Goal: Task Accomplishment & Management: Complete application form

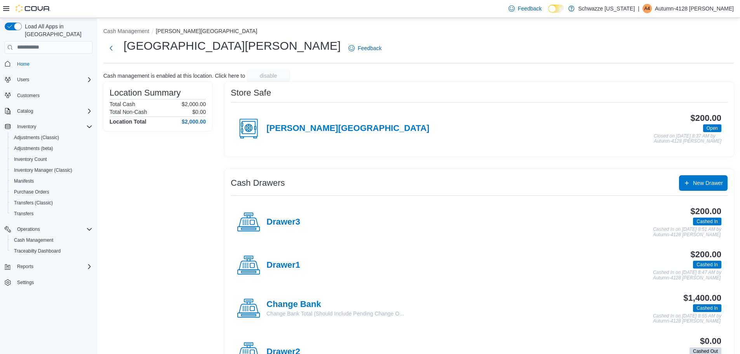
scroll to position [32, 0]
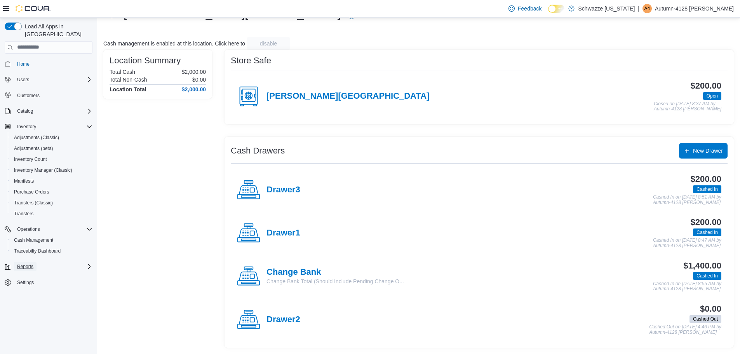
click at [23, 263] on span "Reports" at bounding box center [25, 266] width 16 height 6
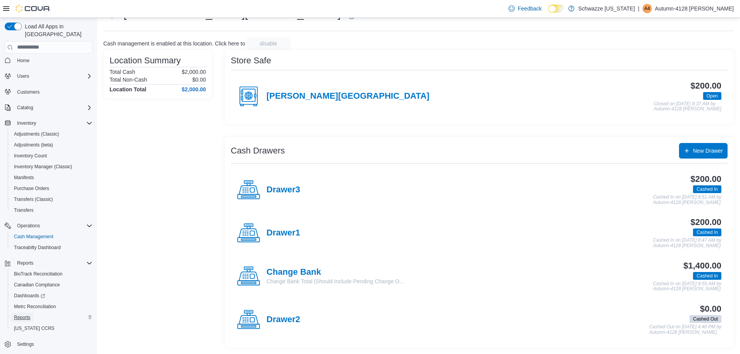
click at [20, 314] on span "Reports" at bounding box center [22, 317] width 16 height 6
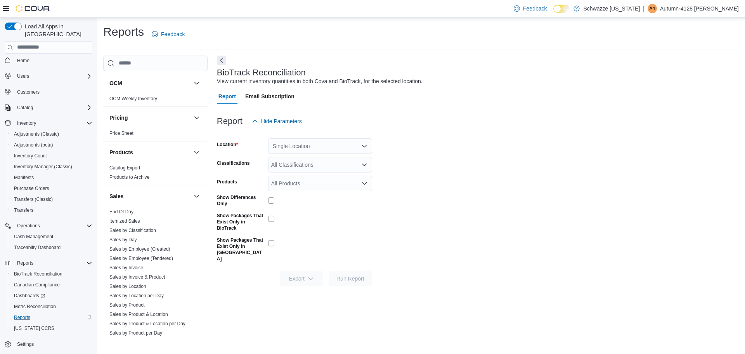
scroll to position [466, 0]
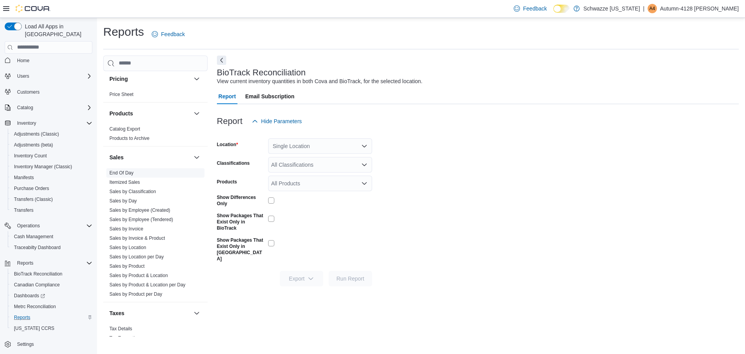
click at [120, 174] on link "End Of Day" at bounding box center [121, 172] width 24 height 5
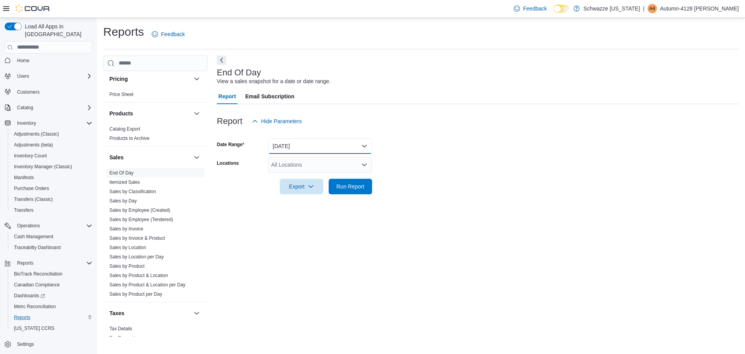
click at [362, 143] on button "[DATE]" at bounding box center [320, 146] width 104 height 16
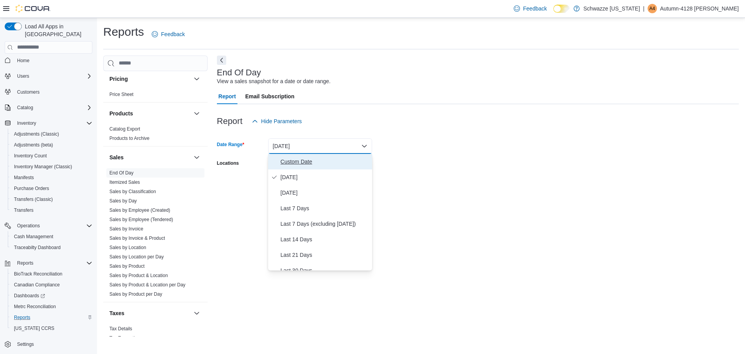
click at [287, 160] on span "Custom Date" at bounding box center [325, 161] width 89 height 9
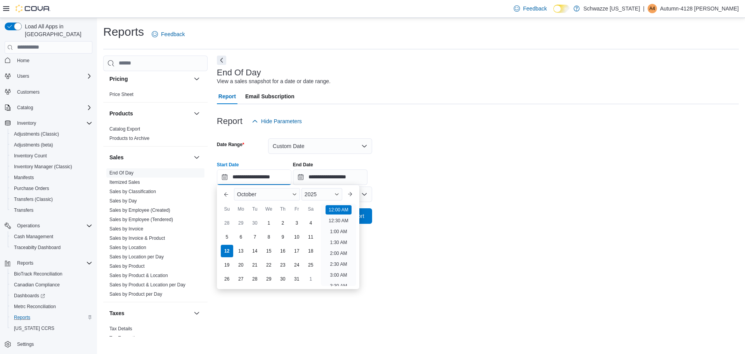
click at [281, 177] on input "**********" at bounding box center [254, 177] width 75 height 16
click at [228, 238] on div "5" at bounding box center [227, 237] width 14 height 14
type input "**********"
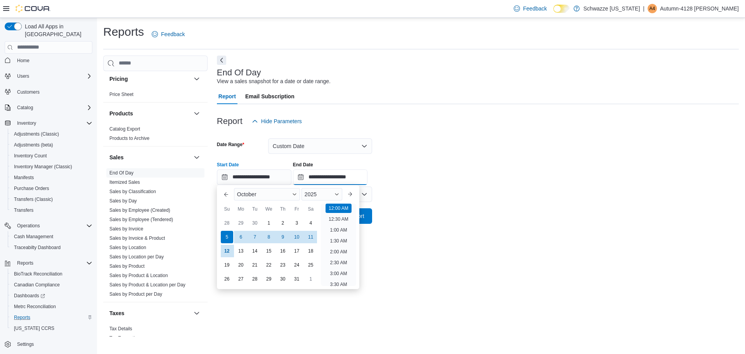
click at [345, 177] on input "**********" at bounding box center [330, 177] width 75 height 16
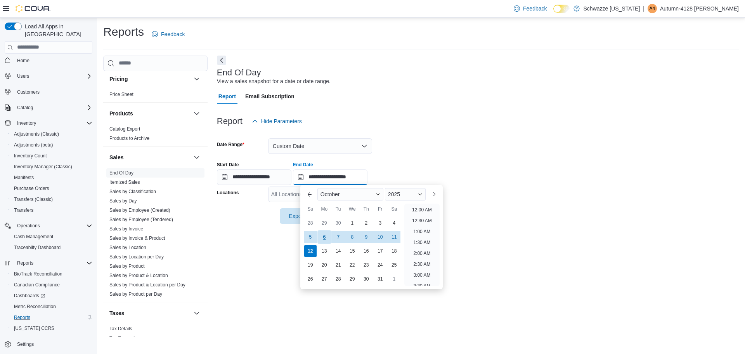
scroll to position [441, 0]
click at [307, 238] on div "5" at bounding box center [311, 237] width 14 height 14
type input "**********"
click at [449, 154] on div at bounding box center [478, 155] width 522 height 2
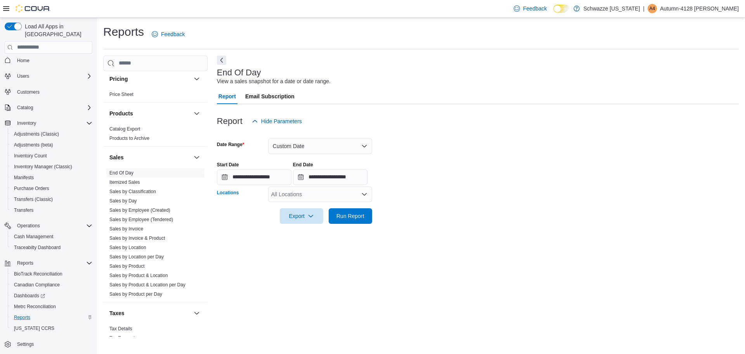
click at [361, 196] on div "All Locations" at bounding box center [320, 194] width 104 height 16
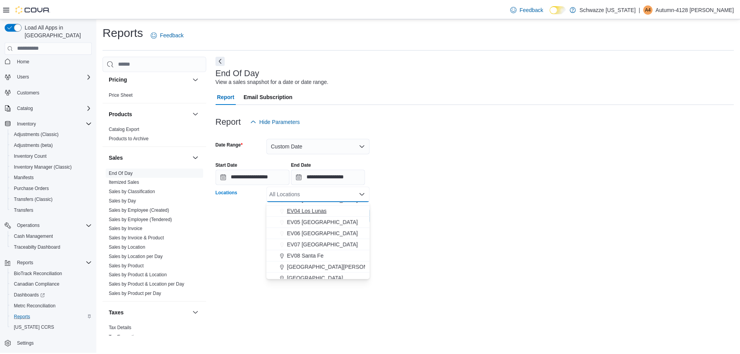
scroll to position [78, 0]
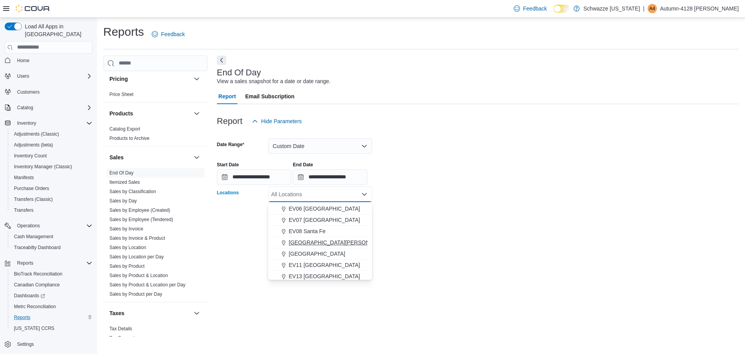
click at [302, 242] on span "[GEOGRAPHIC_DATA][PERSON_NAME]" at bounding box center [339, 242] width 101 height 8
click at [442, 185] on div at bounding box center [478, 186] width 522 height 2
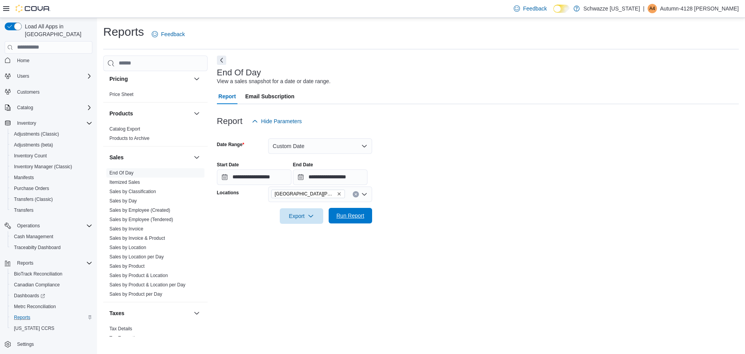
click at [365, 210] on span "Run Report" at bounding box center [350, 216] width 34 height 16
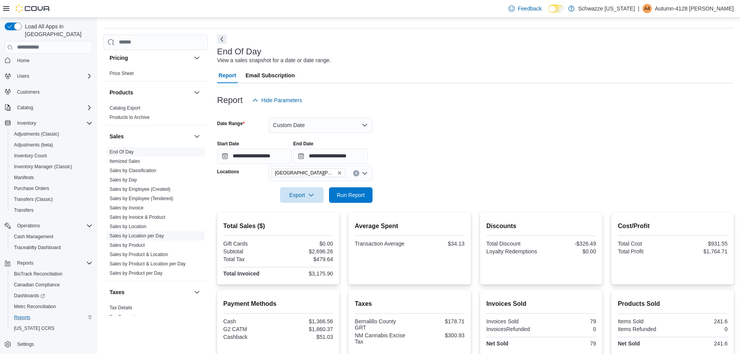
scroll to position [39, 0]
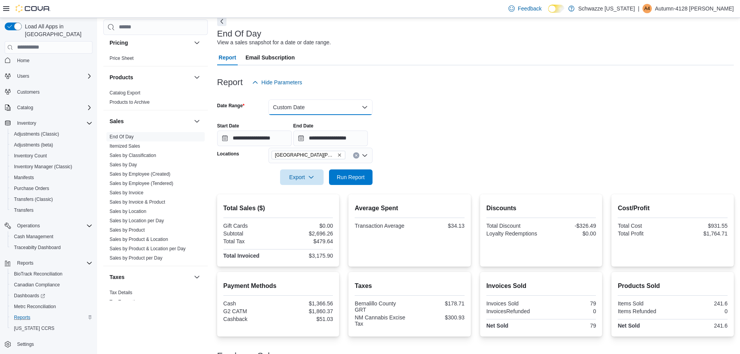
click at [368, 106] on button "Custom Date" at bounding box center [320, 107] width 104 height 16
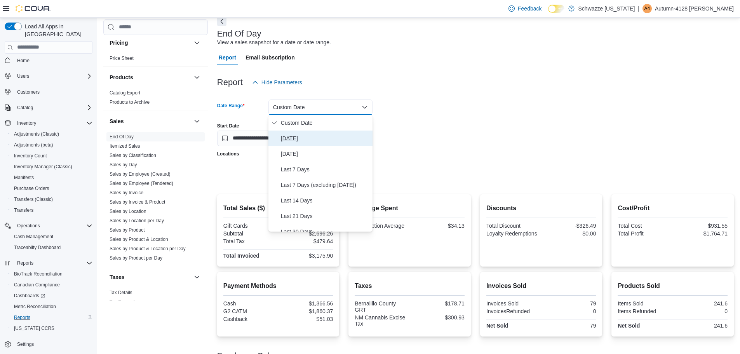
click at [288, 141] on span "[DATE]" at bounding box center [325, 138] width 89 height 9
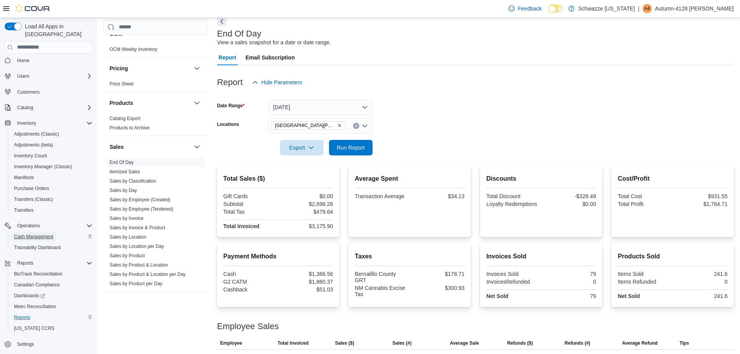
click at [28, 233] on span "Cash Management" at bounding box center [33, 236] width 39 height 6
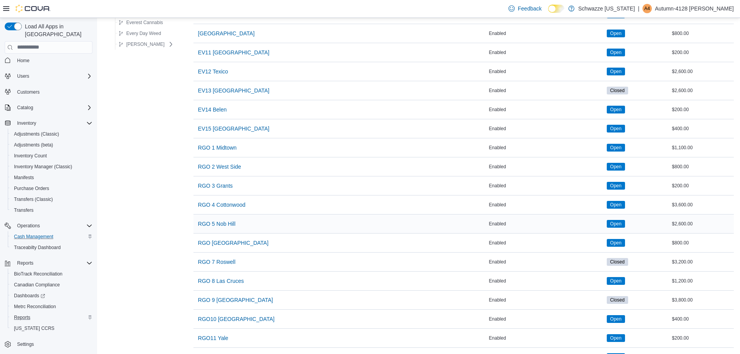
scroll to position [155, 0]
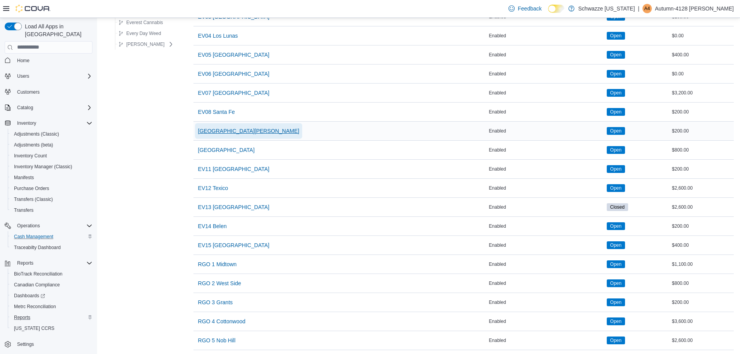
click at [230, 130] on span "[GEOGRAPHIC_DATA][PERSON_NAME]" at bounding box center [248, 131] width 101 height 8
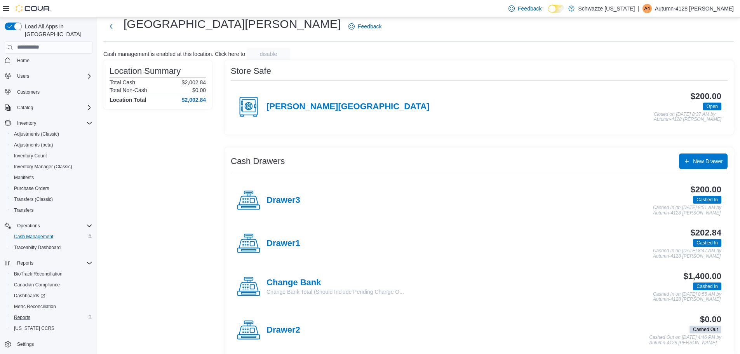
scroll to position [32, 0]
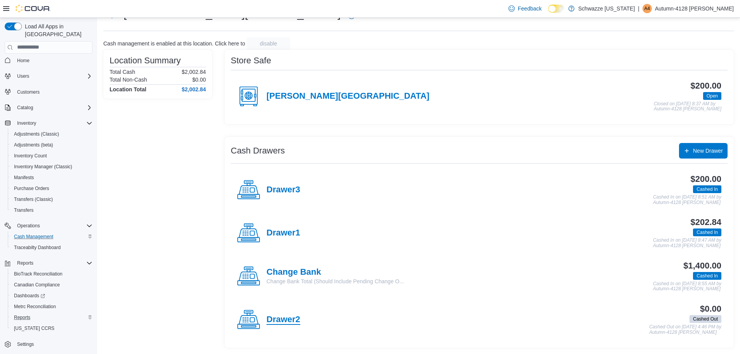
click at [294, 318] on h4 "Drawer2" at bounding box center [283, 319] width 34 height 10
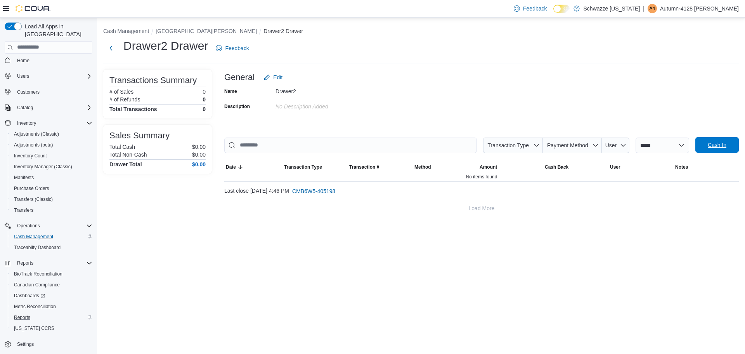
click at [704, 145] on span "Cash In" at bounding box center [717, 145] width 34 height 16
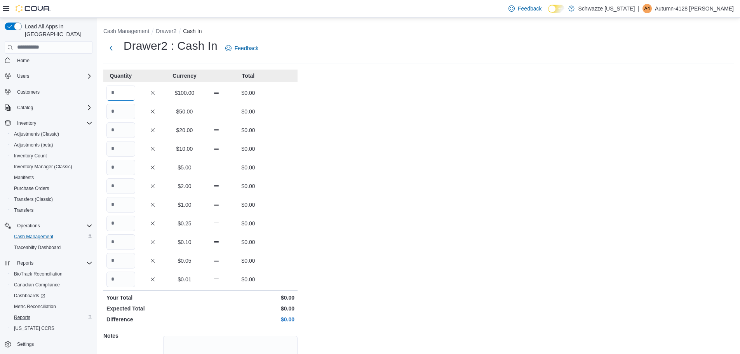
click at [123, 89] on input "Quantity" at bounding box center [120, 93] width 29 height 16
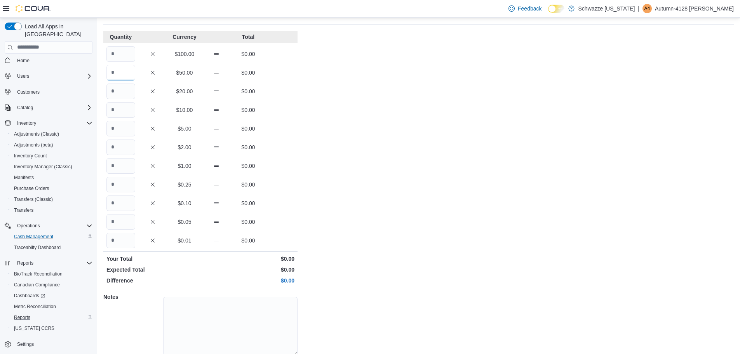
click at [120, 71] on input "Quantity" at bounding box center [120, 73] width 29 height 16
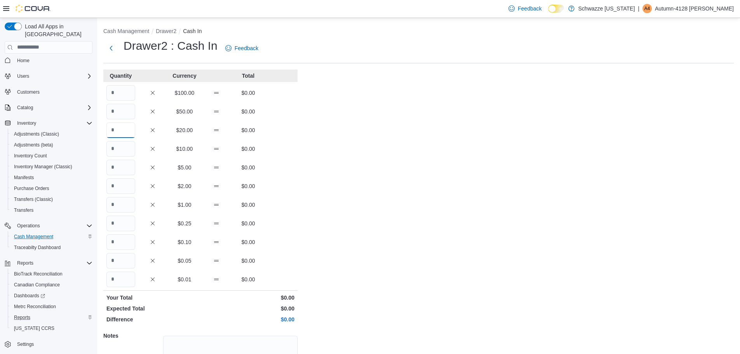
click at [117, 127] on input "Quantity" at bounding box center [120, 130] width 29 height 16
type input "*"
click at [113, 151] on input "Quantity" at bounding box center [120, 149] width 29 height 16
click at [121, 165] on input "Quantity" at bounding box center [120, 168] width 29 height 16
type input "*"
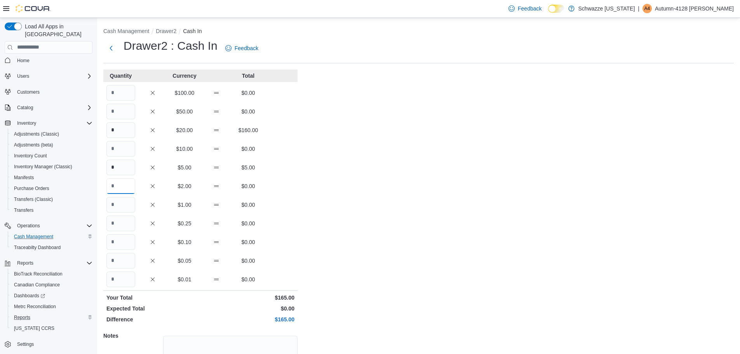
click at [120, 185] on input "Quantity" at bounding box center [120, 186] width 29 height 16
click at [116, 210] on input "Quantity" at bounding box center [120, 205] width 29 height 16
type input "**"
click at [124, 228] on input "Quantity" at bounding box center [120, 223] width 29 height 16
type input "**"
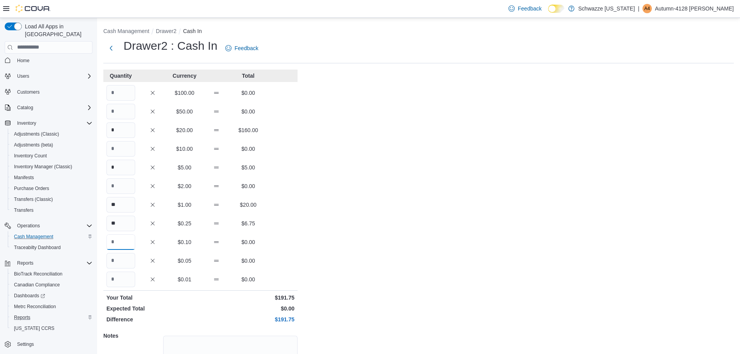
click at [113, 245] on input "Quantity" at bounding box center [120, 242] width 29 height 16
type input "**"
click at [116, 262] on input "Quantity" at bounding box center [120, 261] width 29 height 16
type input "**"
click at [120, 281] on input "Quantity" at bounding box center [120, 279] width 29 height 16
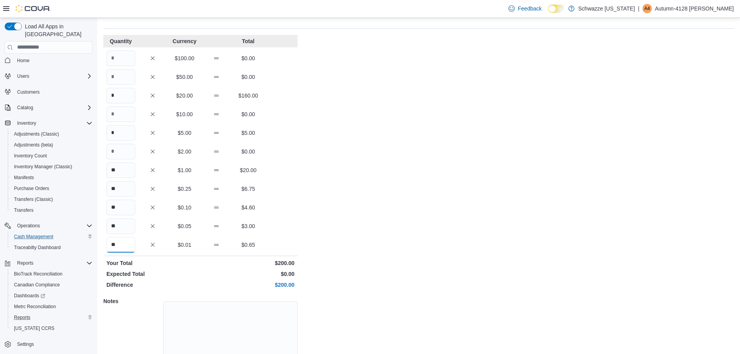
scroll to position [69, 0]
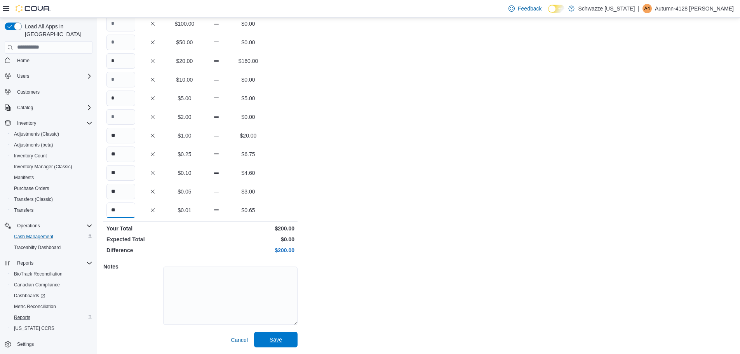
type input "**"
click at [274, 341] on span "Save" at bounding box center [275, 339] width 12 height 8
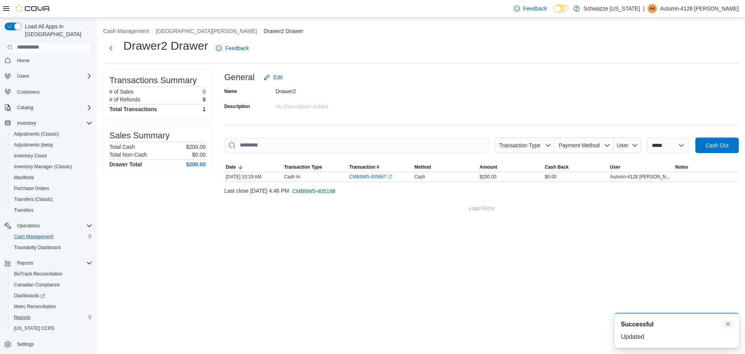
click at [731, 321] on button "Dismiss toast" at bounding box center [728, 323] width 9 height 9
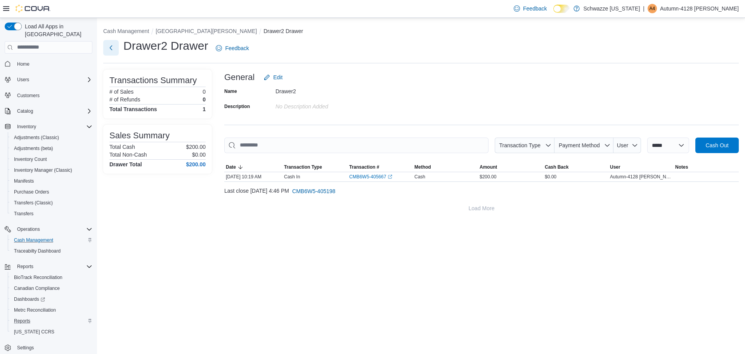
click at [115, 48] on button "Next" at bounding box center [111, 48] width 16 height 16
